Goal: Use online tool/utility: Utilize a website feature to perform a specific function

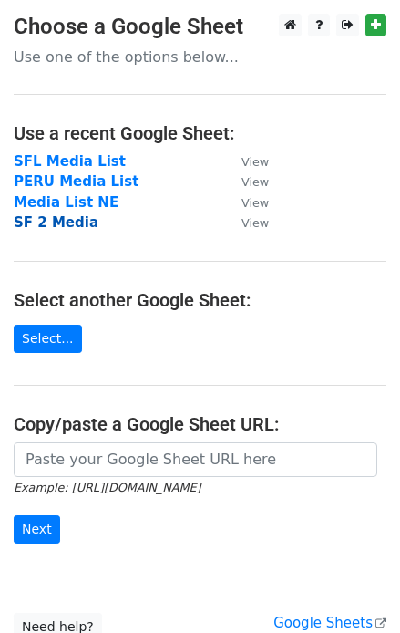
click at [54, 226] on strong "SF 2 Media" at bounding box center [56, 222] width 85 height 16
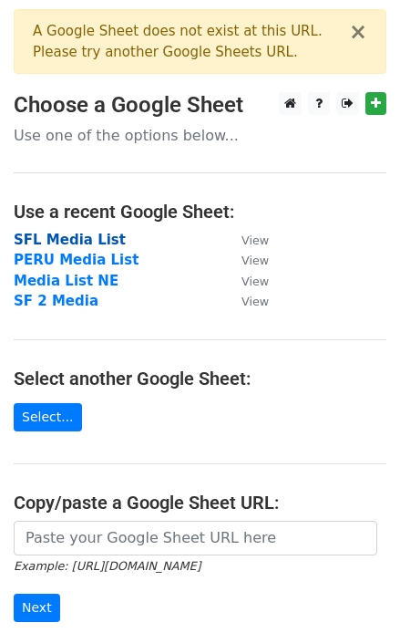
click at [67, 239] on strong "SFL Media List" at bounding box center [70, 240] width 112 height 16
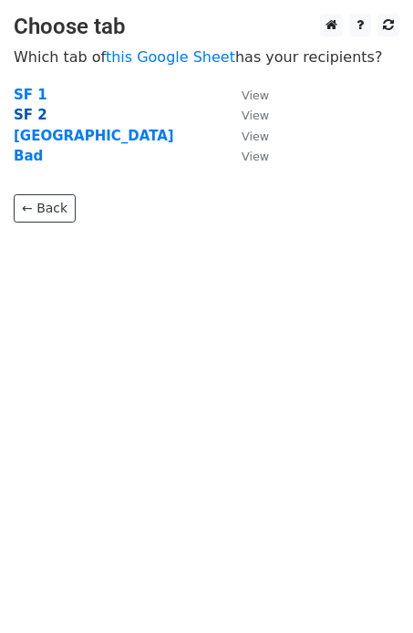
click at [24, 112] on strong "SF 2" at bounding box center [31, 115] width 34 height 16
